Goal: Task Accomplishment & Management: Manage account settings

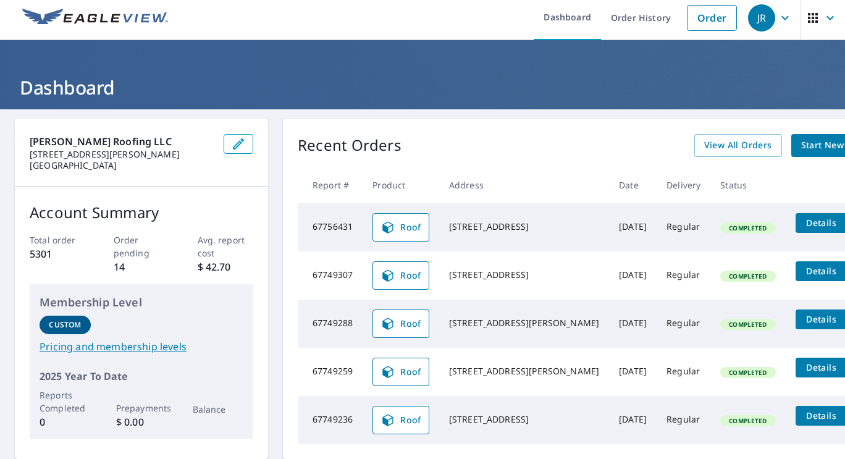
scroll to position [4, 0]
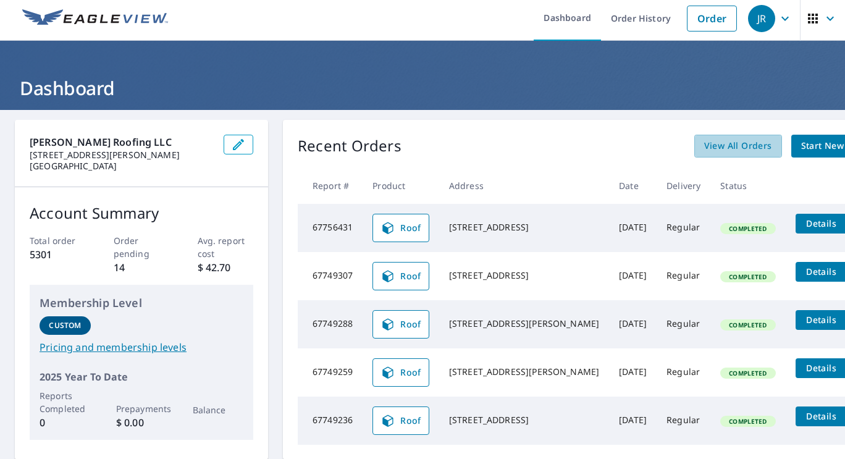
click at [704, 148] on span "View All Orders" at bounding box center [738, 145] width 68 height 15
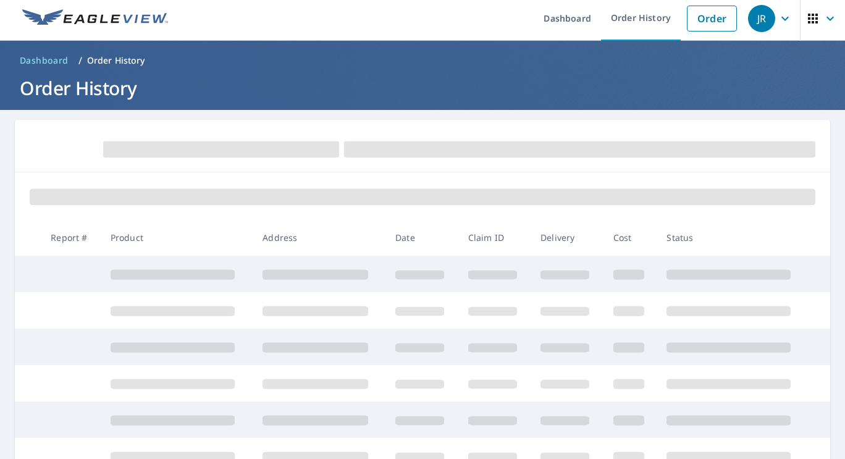
click at [652, 127] on div at bounding box center [423, 146] width 816 height 53
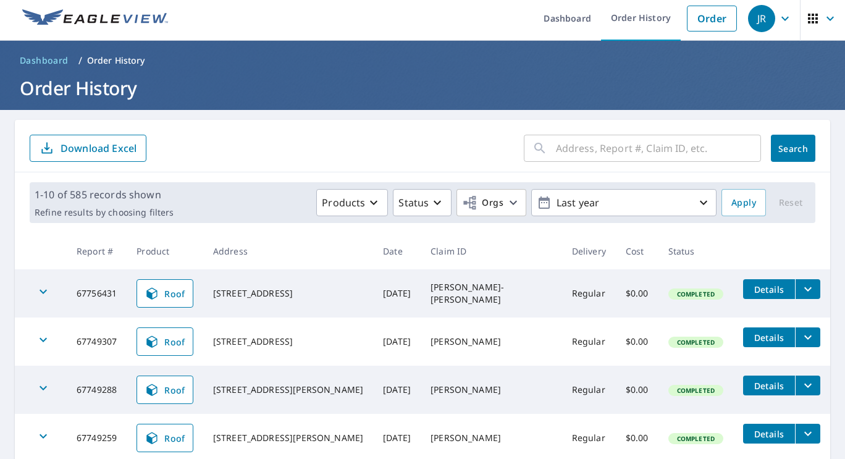
click at [629, 146] on input "text" at bounding box center [658, 148] width 205 height 35
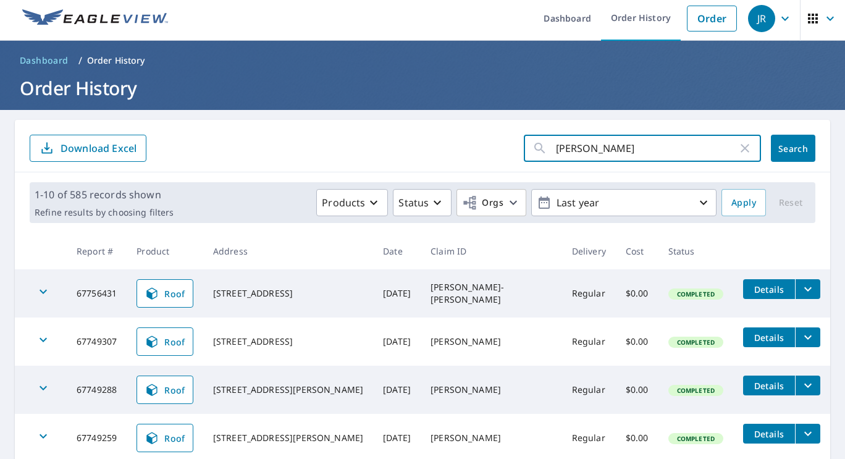
type input "[PERSON_NAME]"
click button "Search" at bounding box center [793, 148] width 44 height 27
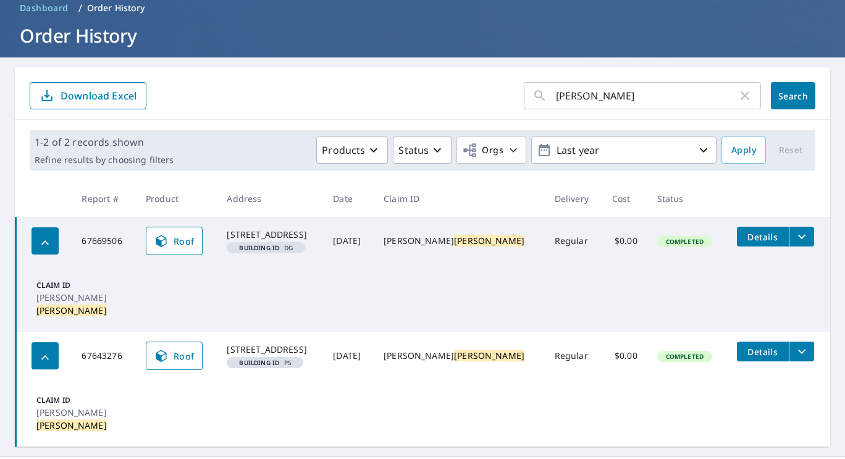
scroll to position [78, 0]
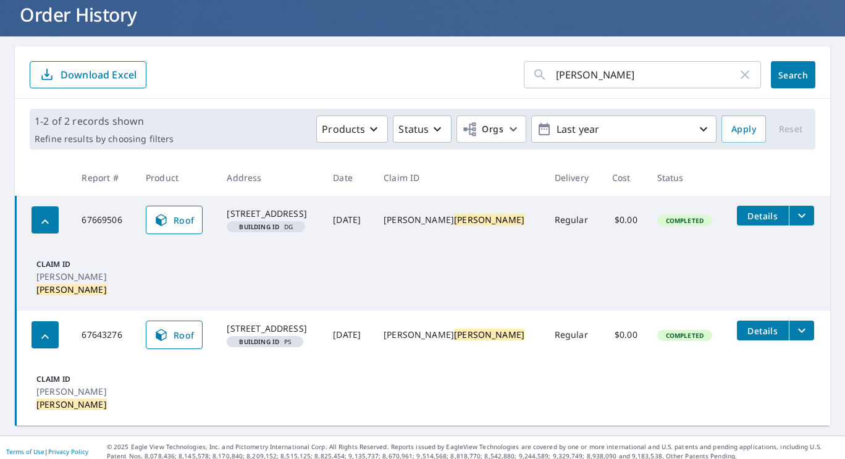
click at [795, 214] on icon "filesDropdownBtn-67669506" at bounding box center [802, 215] width 15 height 15
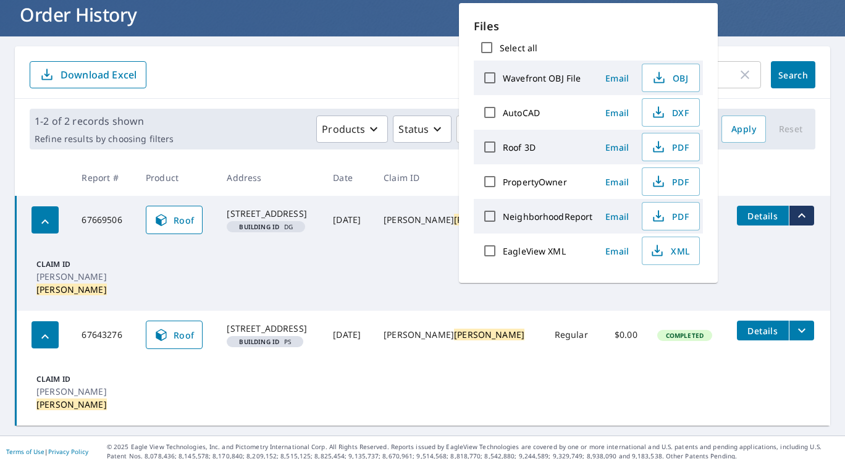
click at [680, 145] on span "PDF" at bounding box center [670, 147] width 40 height 15
